Goal: Find specific page/section: Find specific page/section

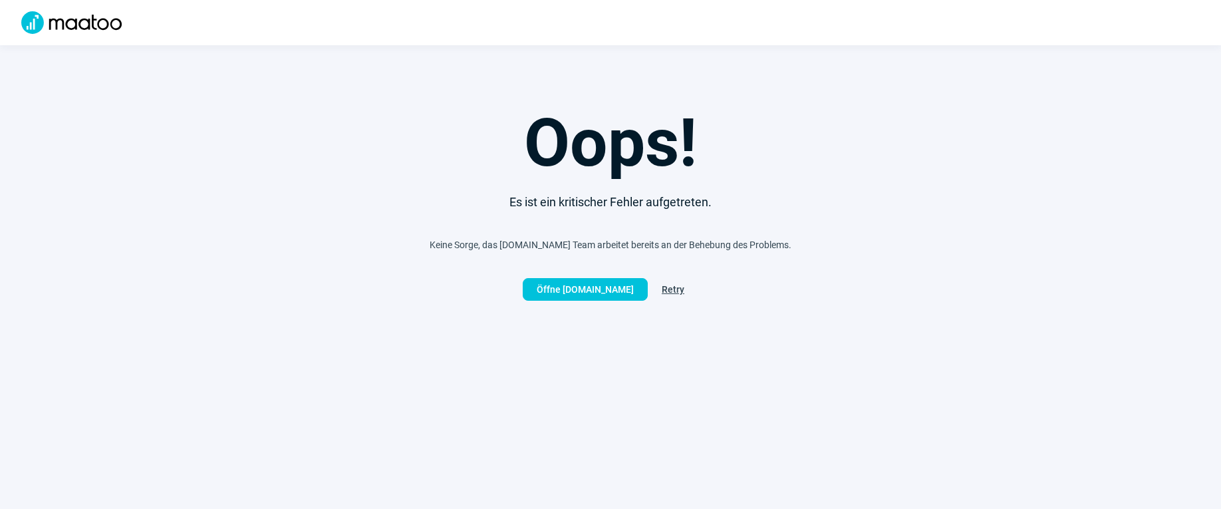
click at [672, 285] on span "Retry" at bounding box center [673, 289] width 23 height 21
